Goal: Task Accomplishment & Management: Manage account settings

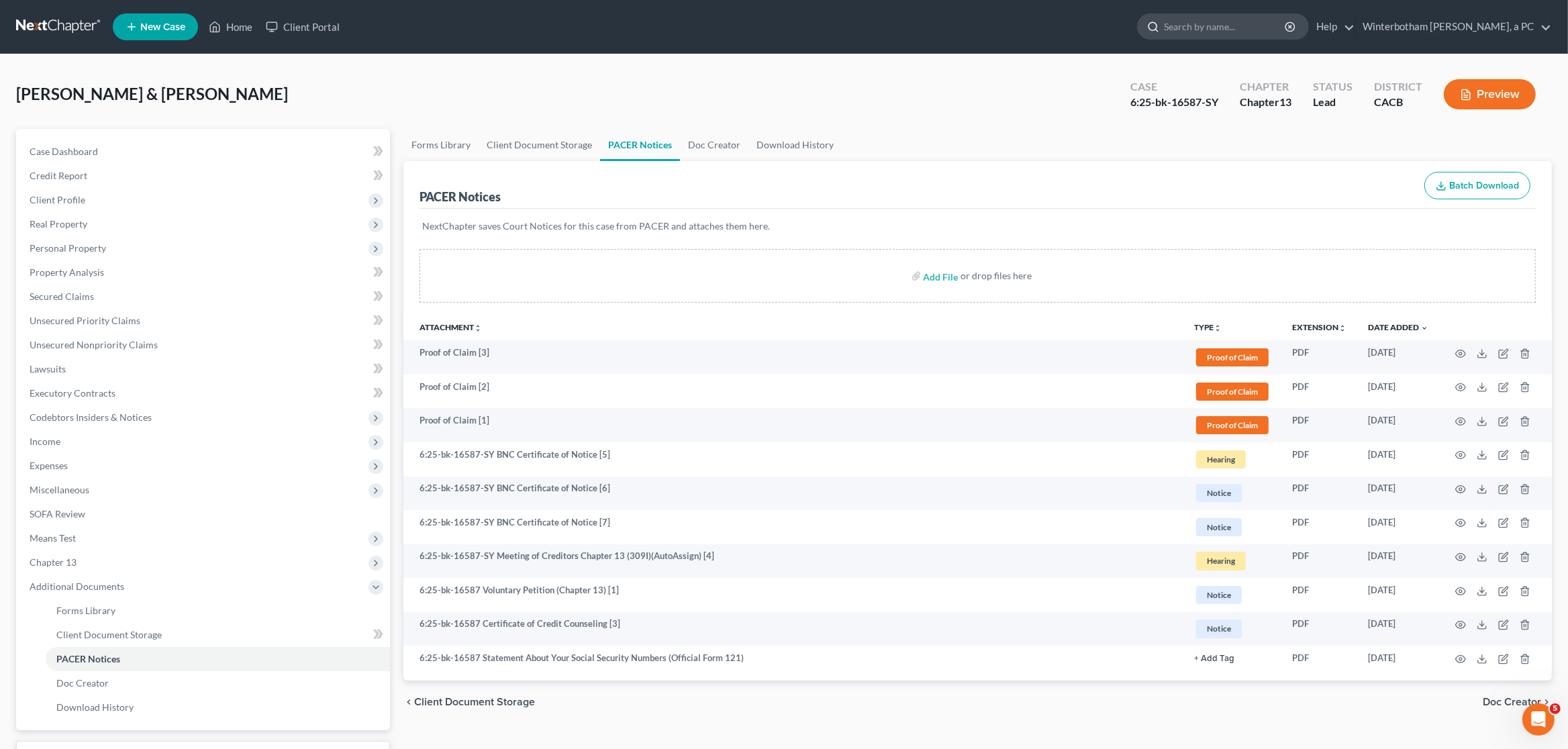
click at [1164, 29] on div at bounding box center [1151, 26] width 26 height 25
click at [1188, 26] on input "search" at bounding box center [1225, 26] width 123 height 25
type input "cade"
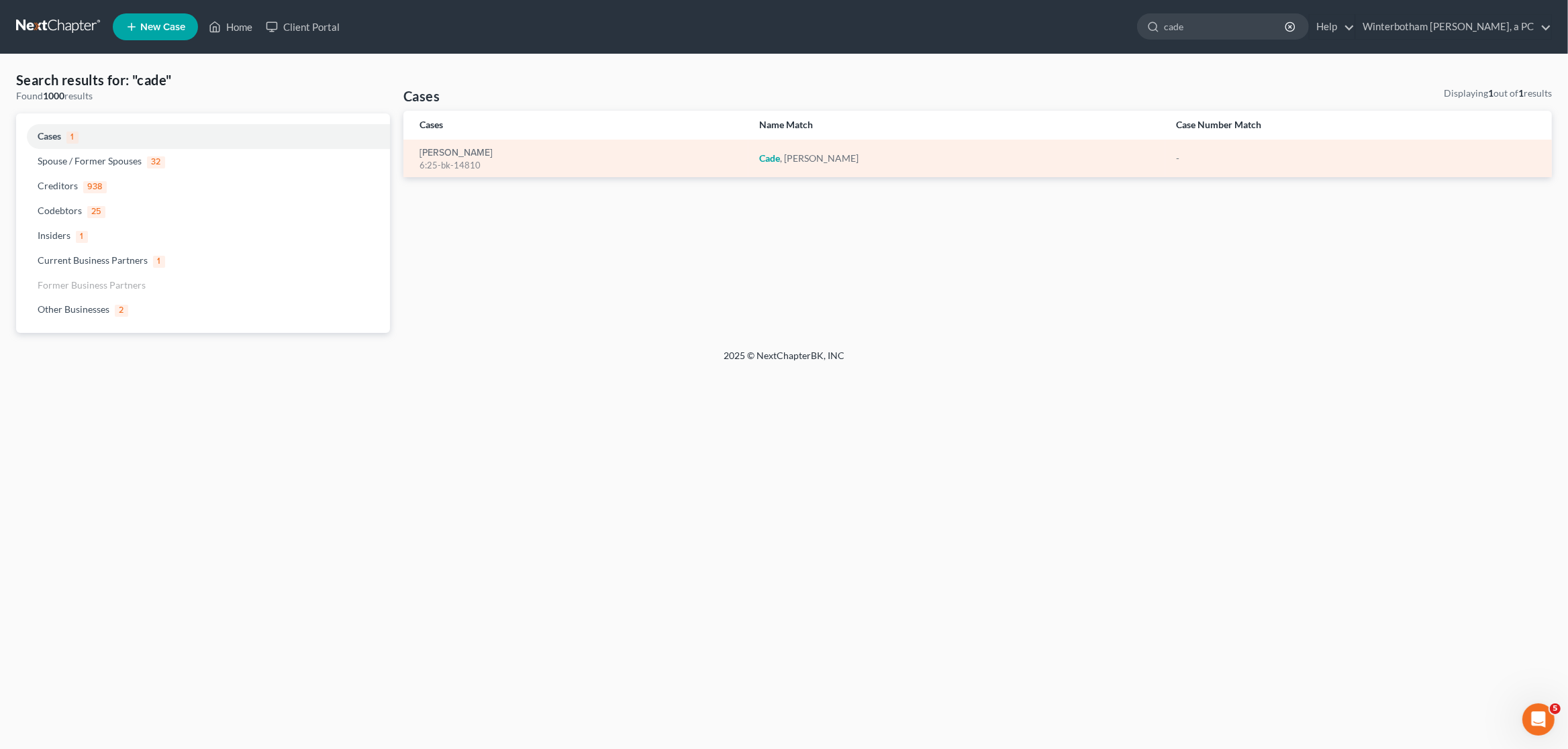
drag, startPoint x: 479, startPoint y: 165, endPoint x: 469, endPoint y: 165, distance: 10.0
click at [477, 165] on div "6:25-bk-14810" at bounding box center [578, 165] width 318 height 13
click at [458, 157] on link "[PERSON_NAME]" at bounding box center [455, 153] width 73 height 10
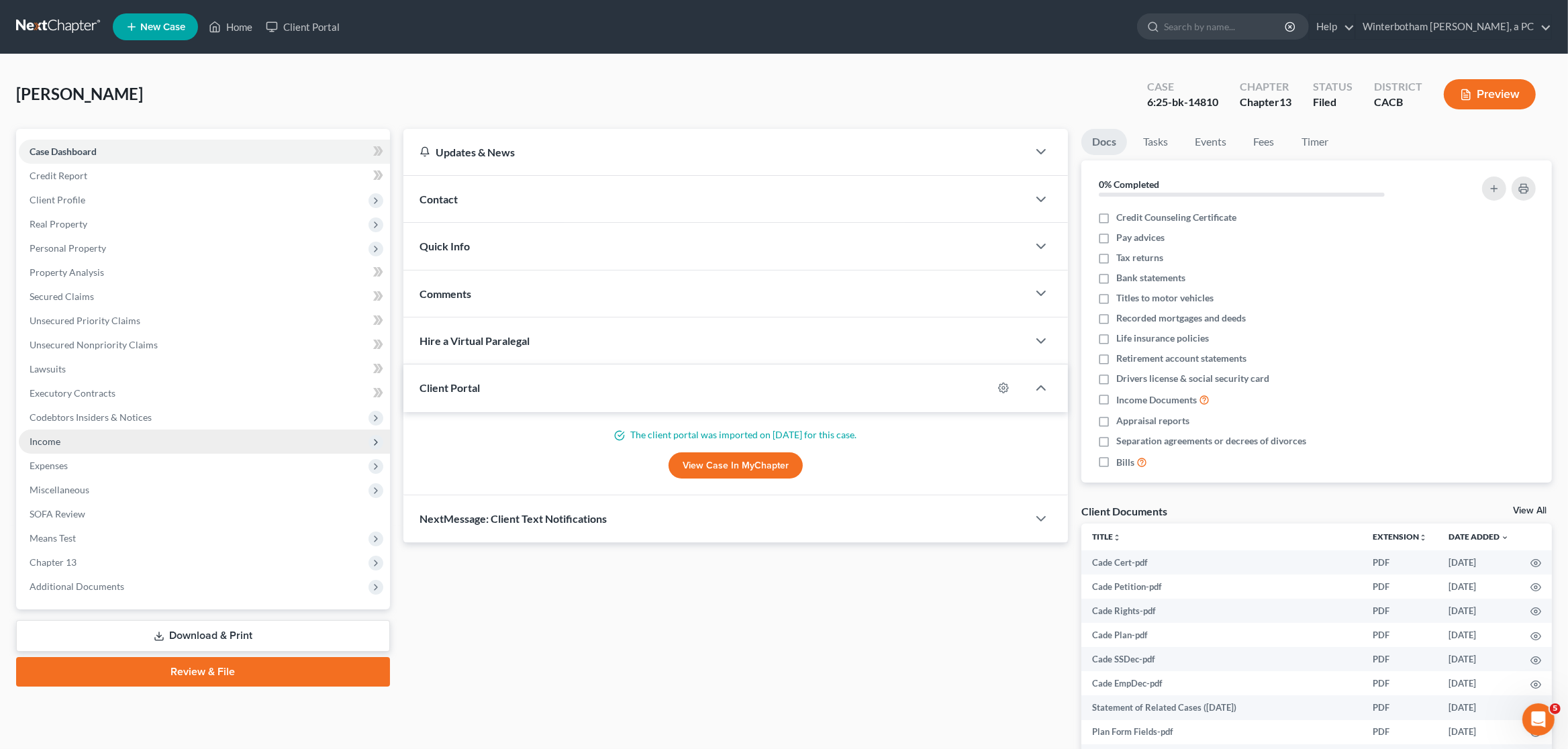
click at [65, 440] on span "Income" at bounding box center [205, 441] width 371 height 24
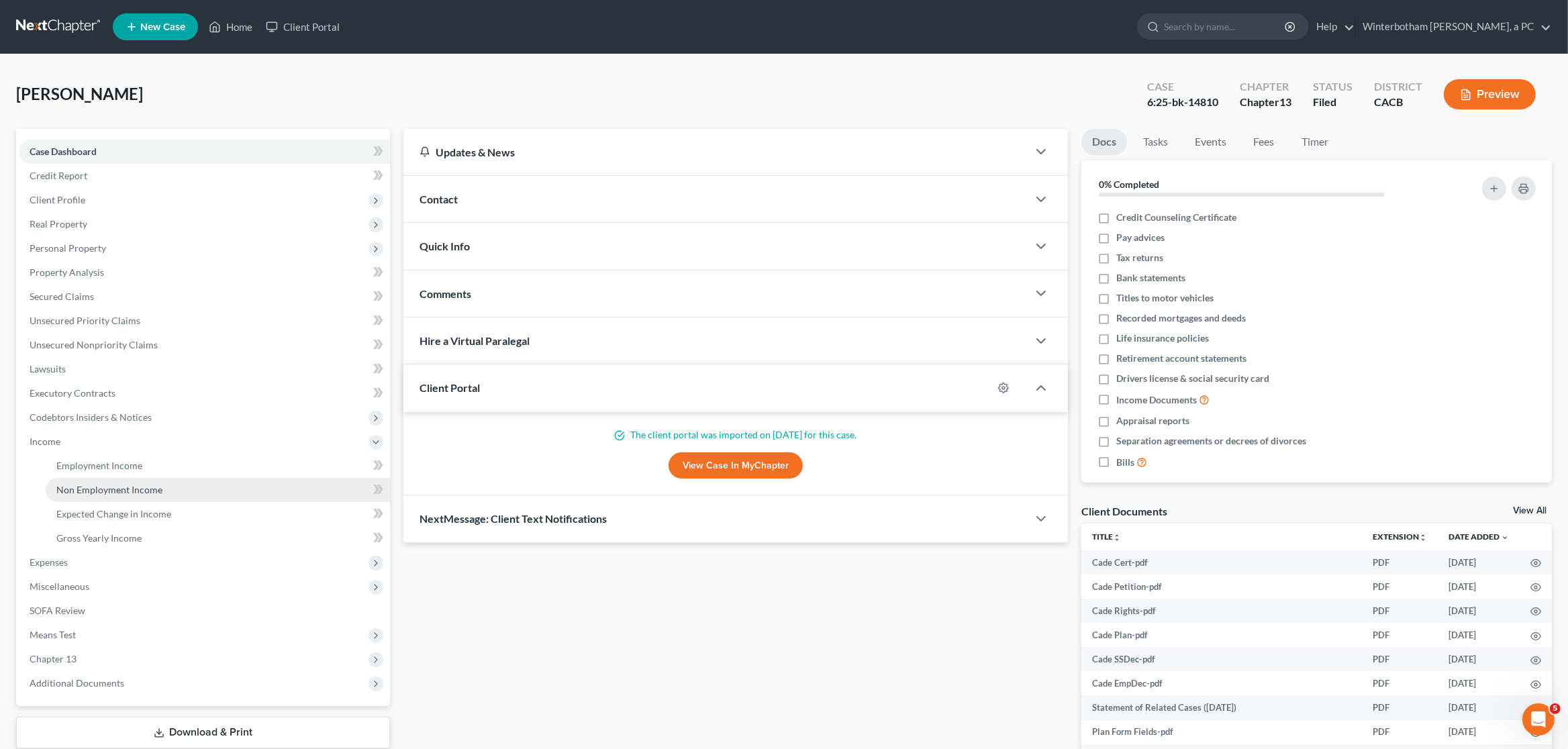
click at [202, 489] on link "Non Employment Income" at bounding box center [218, 490] width 344 height 24
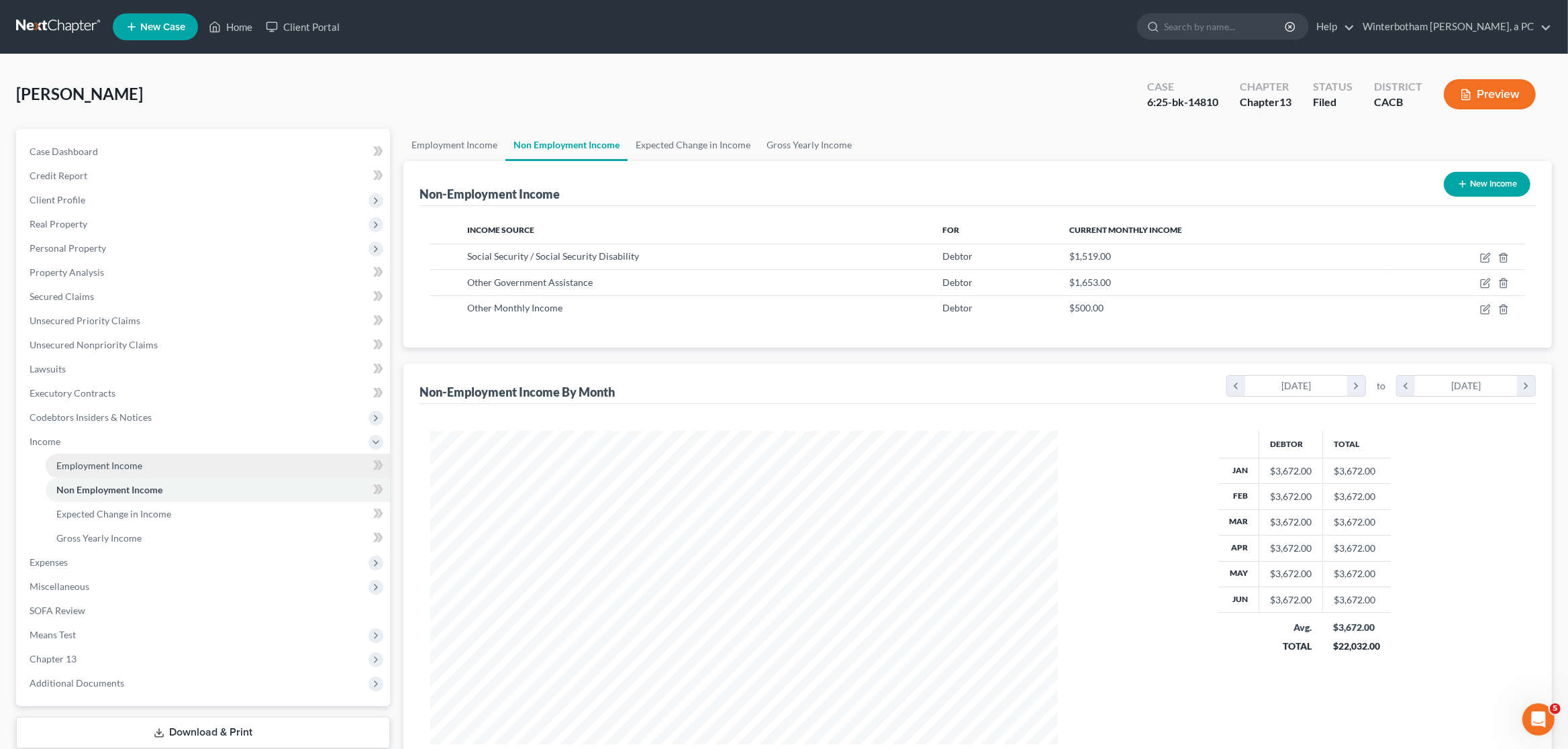
scroll to position [313, 654]
click at [201, 469] on link "Employment Income" at bounding box center [218, 466] width 344 height 24
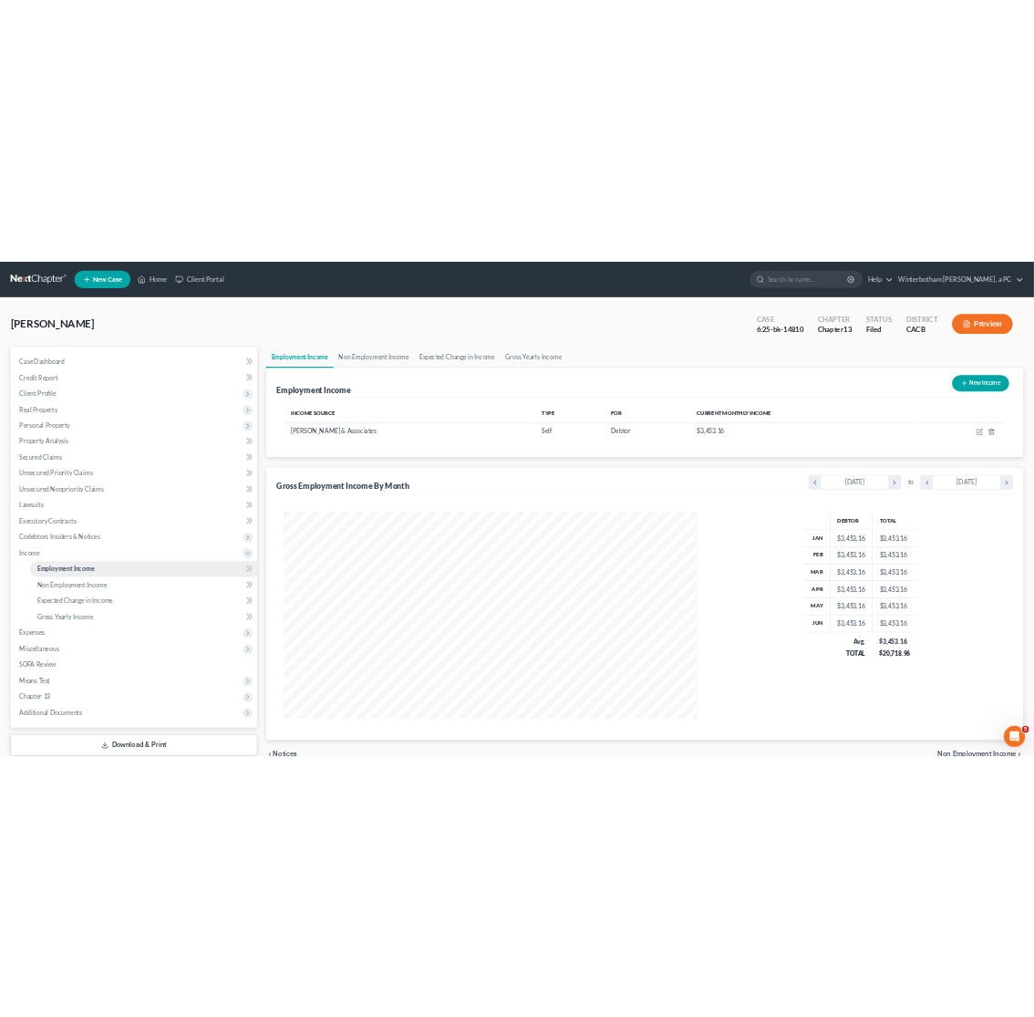
scroll to position [425, 889]
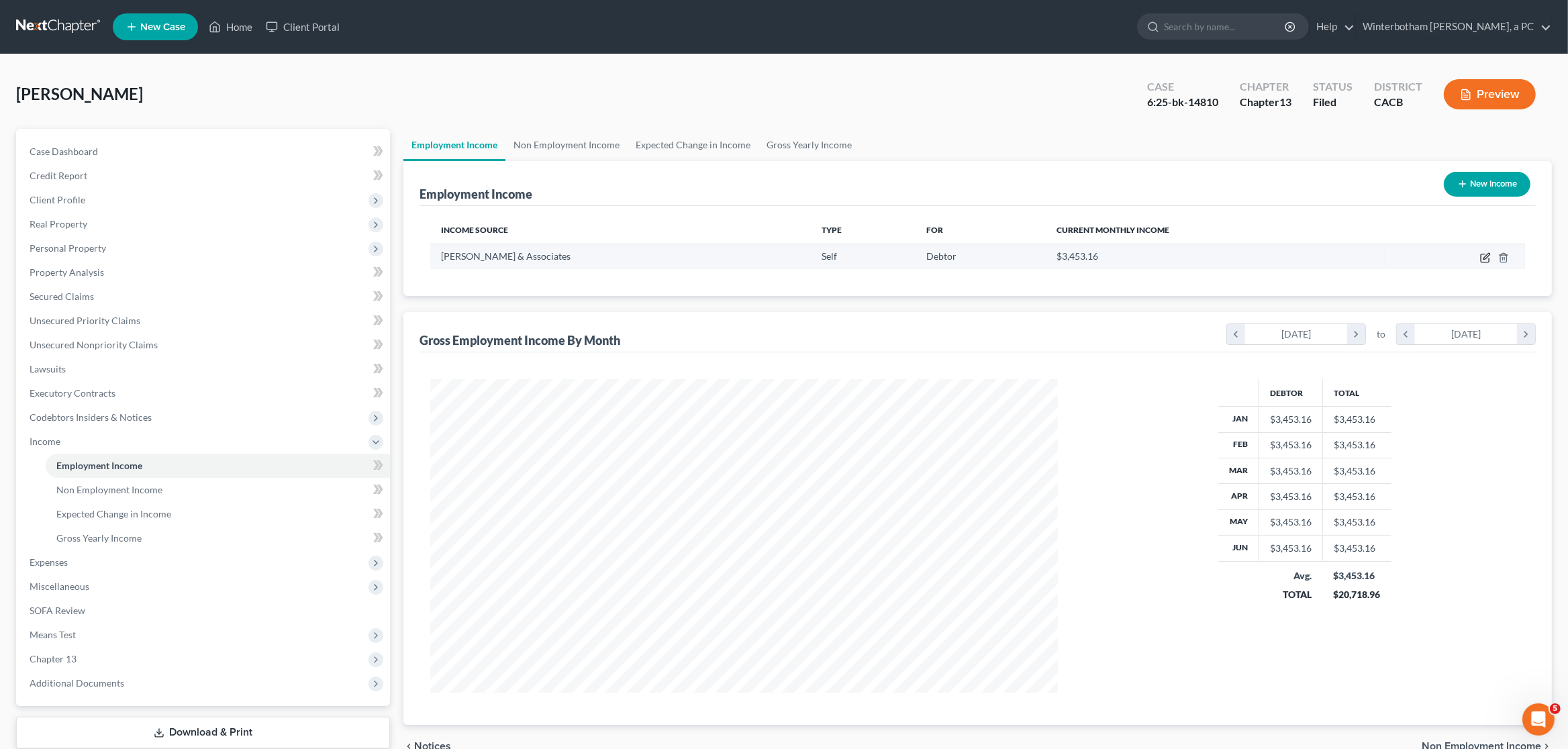
click at [1483, 255] on icon "button" at bounding box center [1486, 258] width 11 height 11
select select "1"
select select "4"
select select "0"
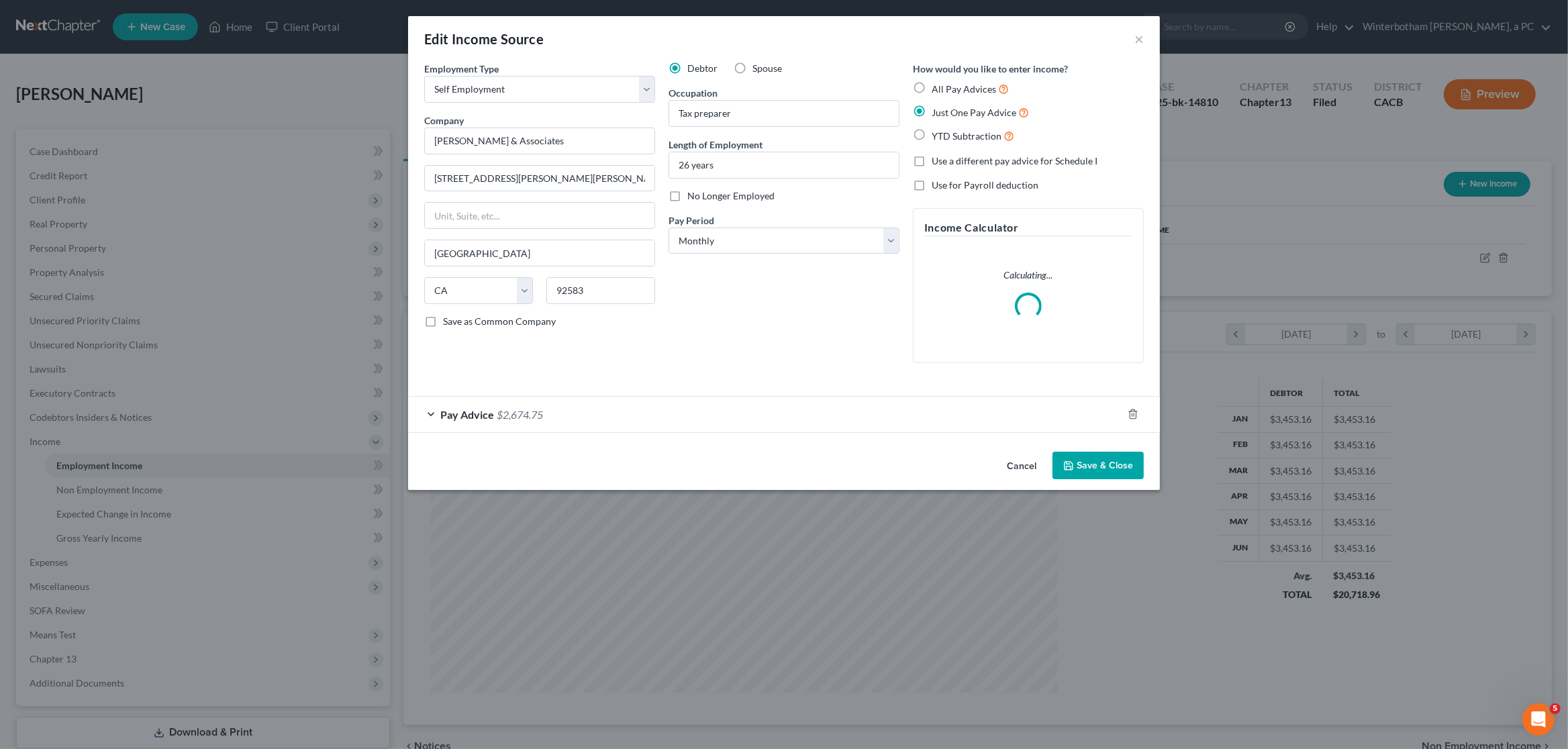
click at [536, 420] on span "$2,674.75" at bounding box center [519, 414] width 46 height 13
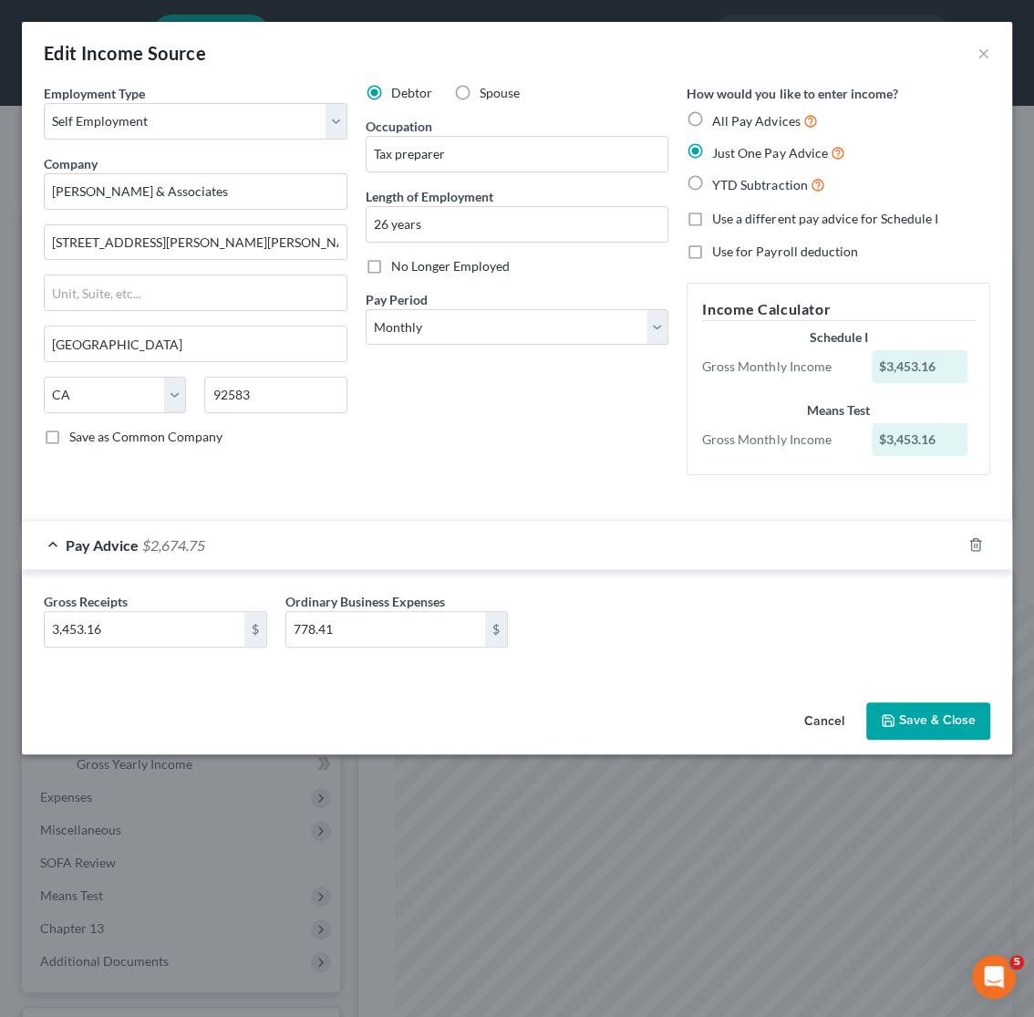
scroll to position [911958, 911629]
click at [982, 54] on button "×" at bounding box center [984, 53] width 13 height 22
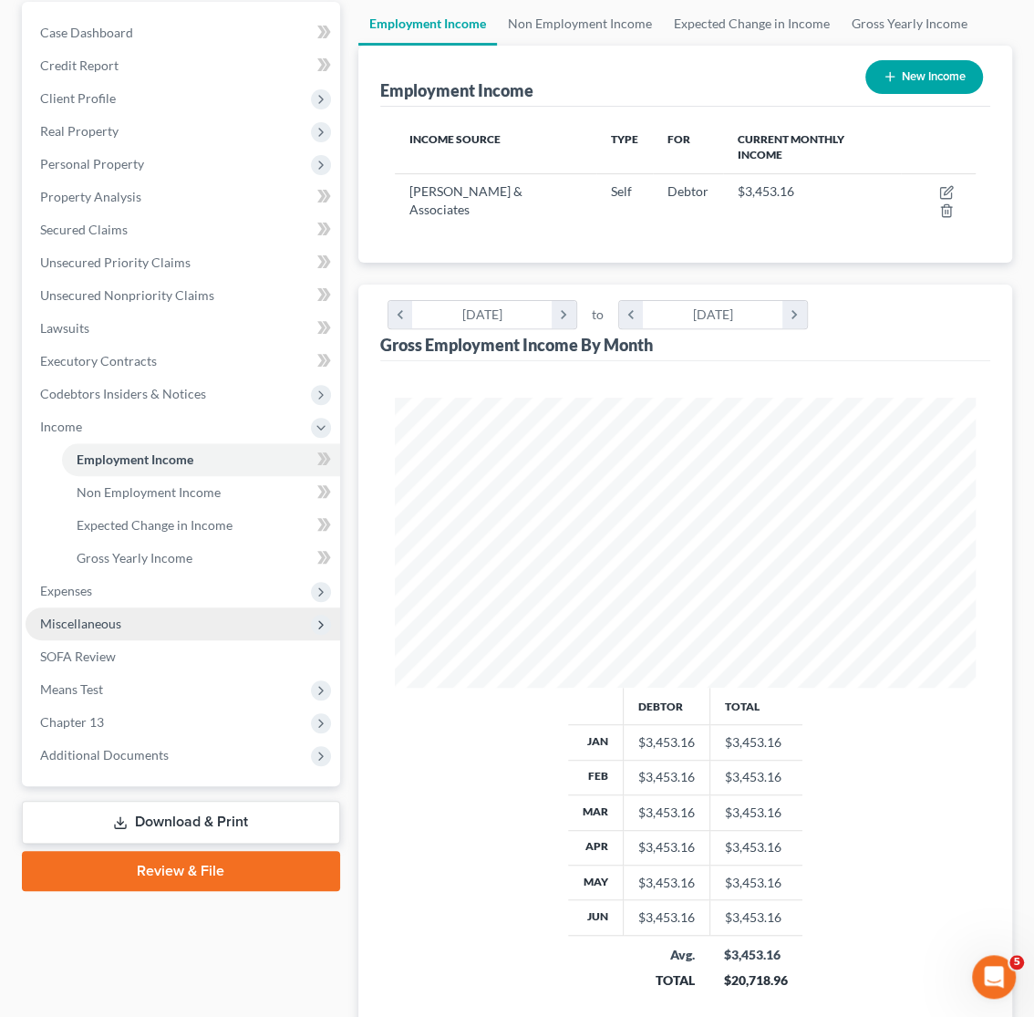
scroll to position [287, 0]
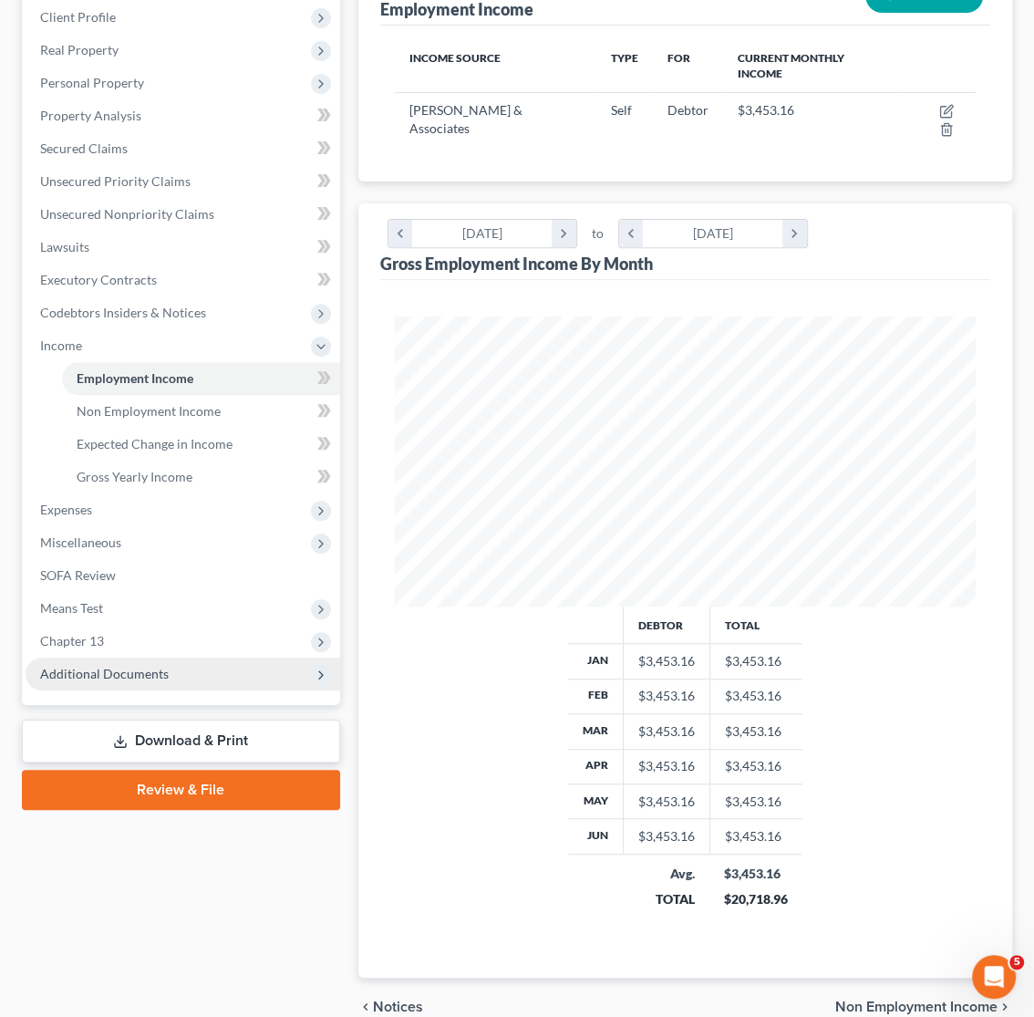
click at [90, 679] on span "Additional Documents" at bounding box center [104, 674] width 129 height 16
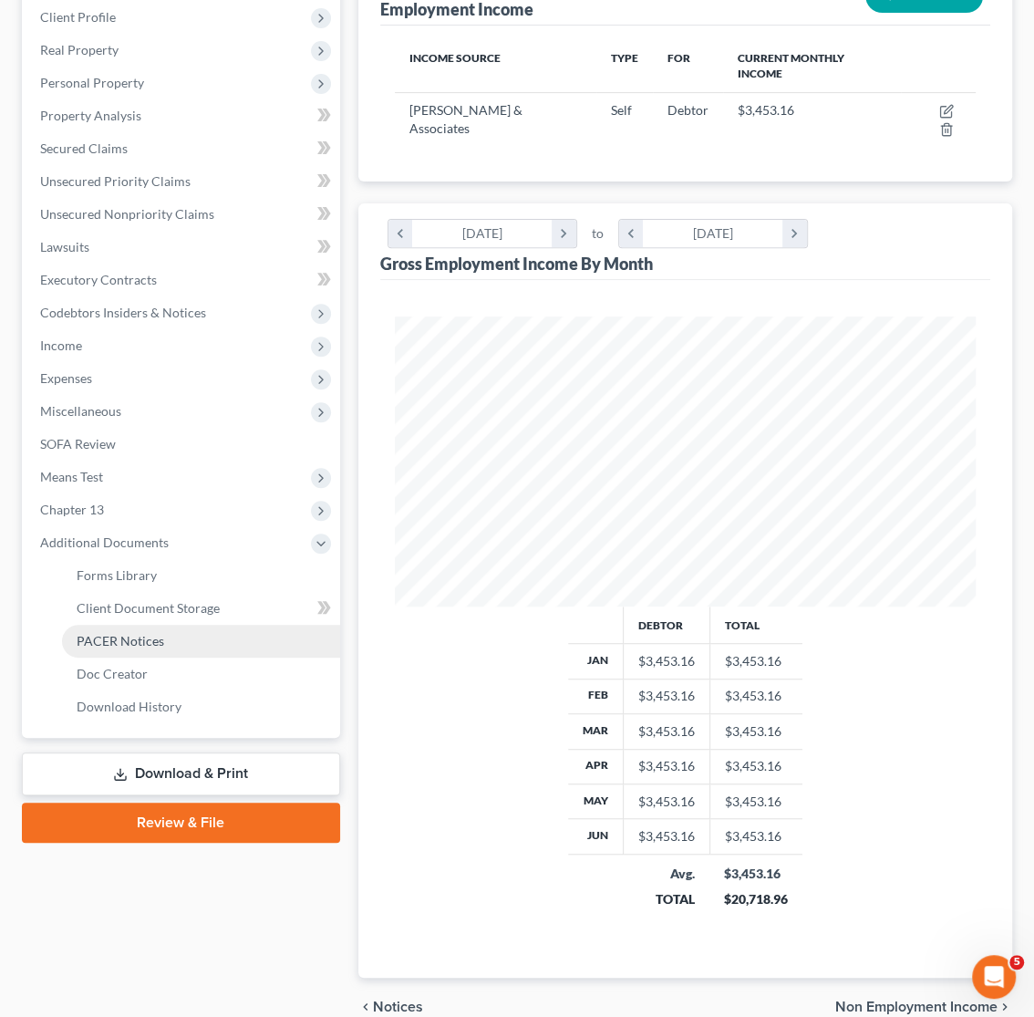
click at [122, 644] on span "PACER Notices" at bounding box center [121, 641] width 88 height 16
